Goal: Transaction & Acquisition: Subscribe to service/newsletter

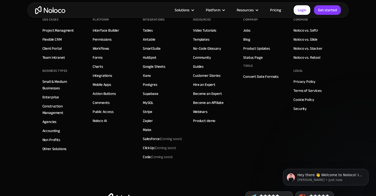
scroll to position [3270, 0]
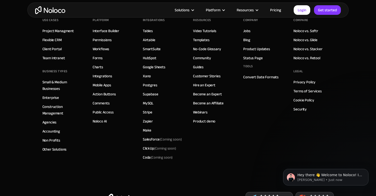
click at [277, 10] on link "Pricing" at bounding box center [276, 10] width 24 height 7
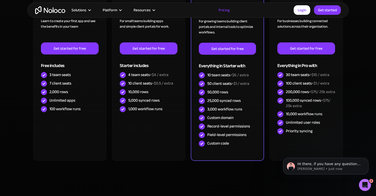
scroll to position [170, 0]
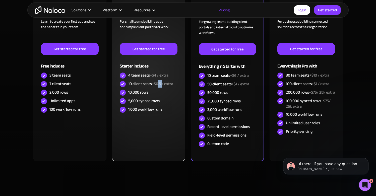
drag, startPoint x: 162, startPoint y: 83, endPoint x: 158, endPoint y: 84, distance: 4.1
click at [159, 83] on span "+$0.5 / extra" at bounding box center [162, 84] width 21 height 8
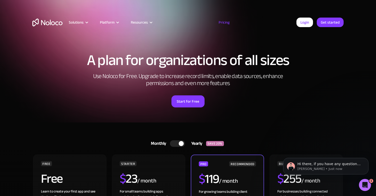
scroll to position [0, 0]
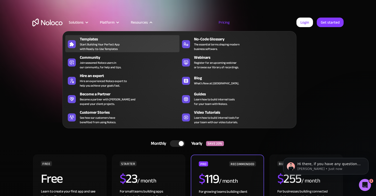
click at [91, 43] on span "Start Building Your Perfect App with Ready-to-Use Templates" at bounding box center [100, 46] width 40 height 9
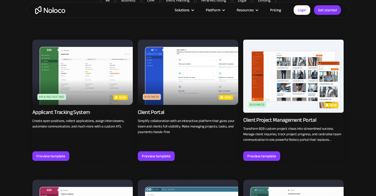
scroll to position [349, 0]
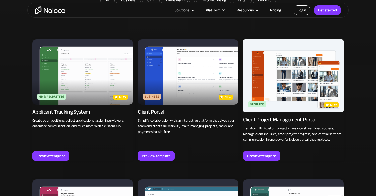
click at [304, 11] on link "Login" at bounding box center [301, 10] width 17 height 10
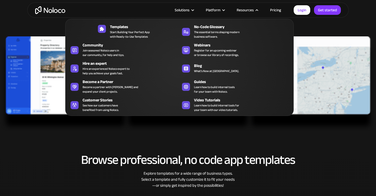
scroll to position [143, 0]
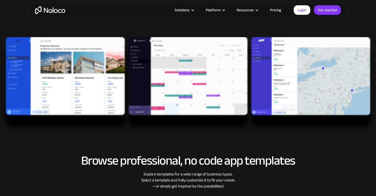
click at [276, 9] on link "Pricing" at bounding box center [276, 10] width 24 height 7
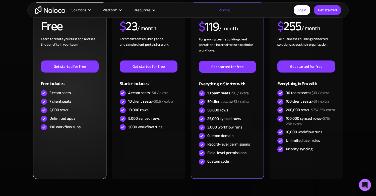
scroll to position [153, 0]
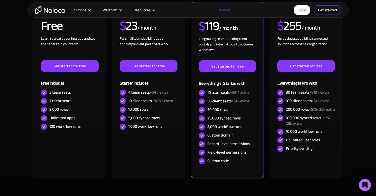
click at [326, 12] on link "Get started" at bounding box center [327, 10] width 27 height 10
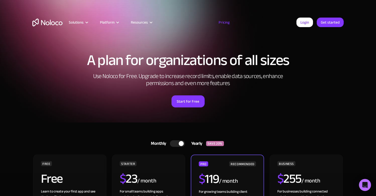
scroll to position [0, 0]
click at [328, 70] on div "A plan for organizations of all sizes Use Noloco for Free. Upgrade to increase …" at bounding box center [187, 80] width 321 height 85
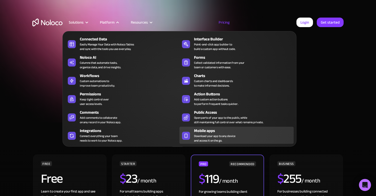
click at [205, 134] on span "Download your app to any device and access it on the go." at bounding box center [214, 138] width 41 height 9
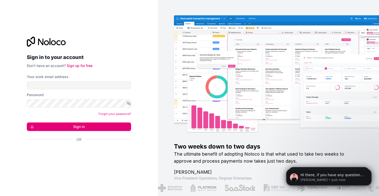
click at [87, 155] on div "Google ile oturum açın. Yeni sekmede açılır" at bounding box center [77, 152] width 100 height 11
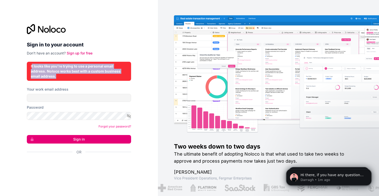
drag, startPoint x: 37, startPoint y: 67, endPoint x: 67, endPoint y: 78, distance: 32.0
click at [67, 78] on div "It looks like you're trying to use a personal email address. Noloco works best …" at bounding box center [79, 71] width 96 height 15
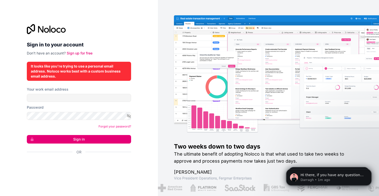
click at [142, 145] on div "Sign in to your account Don't have an account? Sign up for free It looks like y…" at bounding box center [79, 98] width 158 height 196
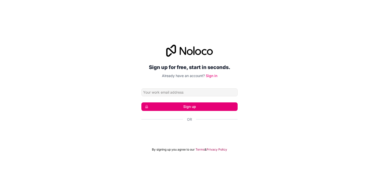
click at [185, 130] on div "Google ile oturum açın. Yeni sekmede açılır" at bounding box center [189, 132] width 96 height 11
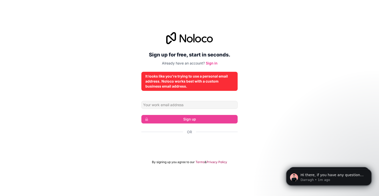
click at [193, 144] on div "Google ile oturum açın. Yeni sekmede açılır" at bounding box center [189, 145] width 96 height 11
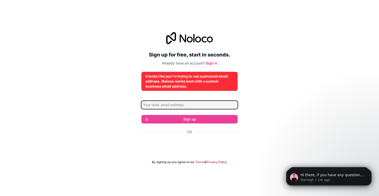
click at [202, 106] on input "Email address" at bounding box center [189, 105] width 96 height 8
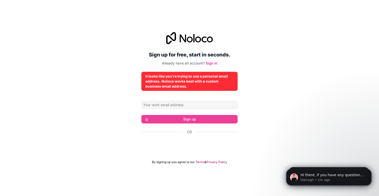
click at [270, 101] on div "Sign up for free, start in seconds. Already have an account? Sign in It looks l…" at bounding box center [189, 98] width 379 height 146
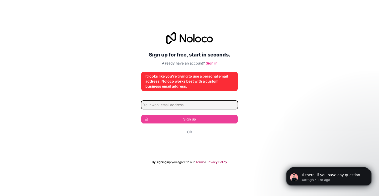
click at [179, 106] on input "Email address" at bounding box center [189, 105] width 96 height 8
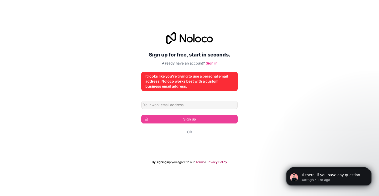
click at [106, 110] on div "Sign up for free, start in seconds. Already have an account? Sign in It looks l…" at bounding box center [189, 98] width 379 height 146
click at [211, 64] on link "Sign in" at bounding box center [212, 63] width 12 height 4
